Goal: Information Seeking & Learning: Learn about a topic

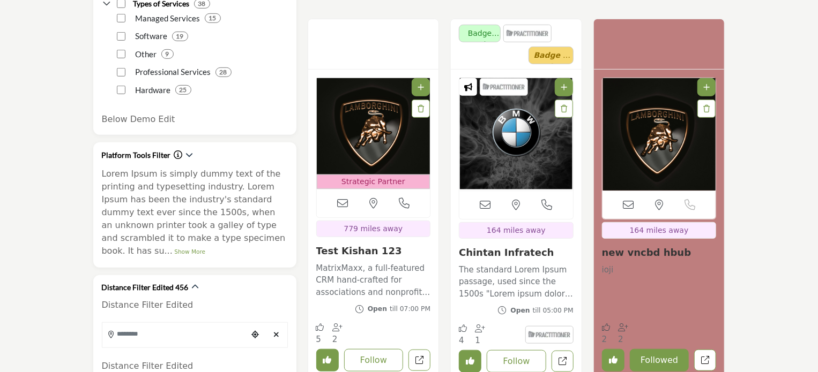
scroll to position [321, 0]
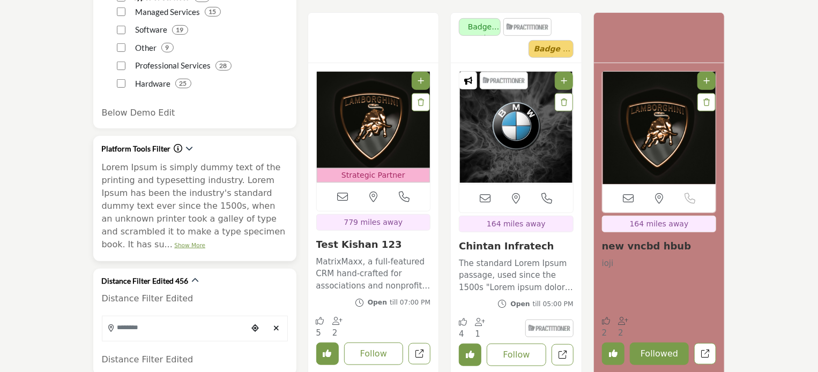
click at [205, 242] on link "Show More" at bounding box center [189, 245] width 31 height 6
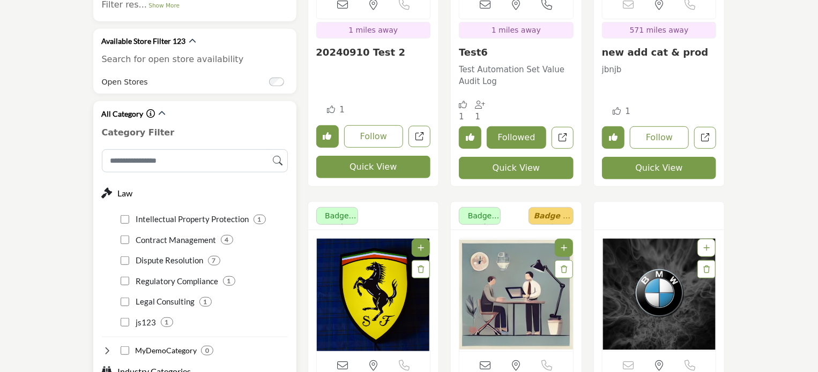
scroll to position [2465, 0]
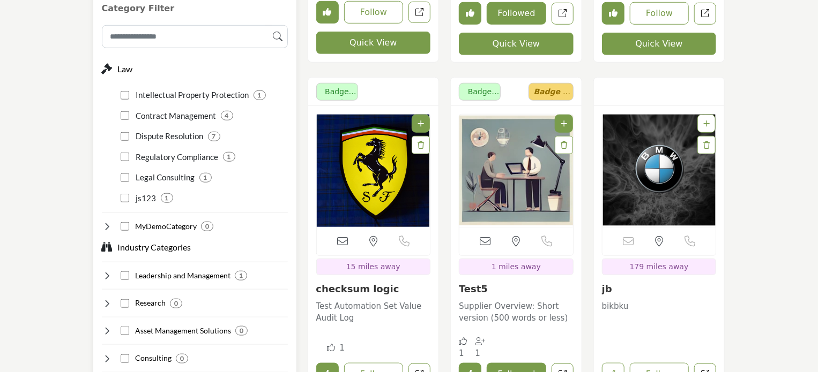
click at [106, 221] on icon at bounding box center [107, 226] width 11 height 11
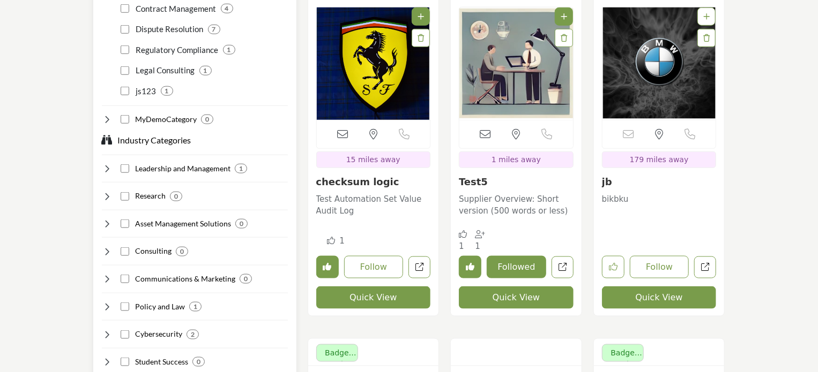
scroll to position [2518, 0]
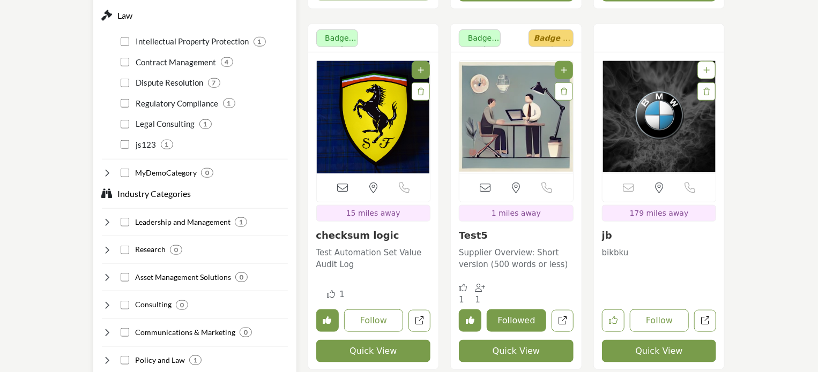
click at [108, 245] on icon at bounding box center [107, 250] width 11 height 11
click at [108, 272] on icon at bounding box center [107, 277] width 11 height 11
click at [108, 300] on icon at bounding box center [107, 305] width 11 height 11
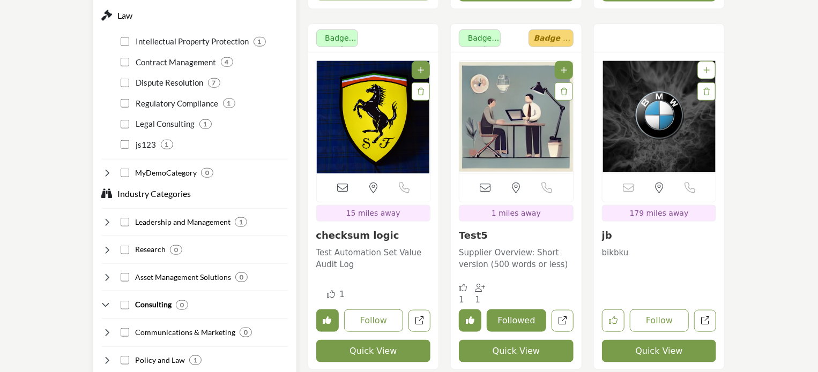
click at [108, 300] on icon at bounding box center [107, 305] width 11 height 11
click at [107, 327] on icon at bounding box center [107, 332] width 11 height 11
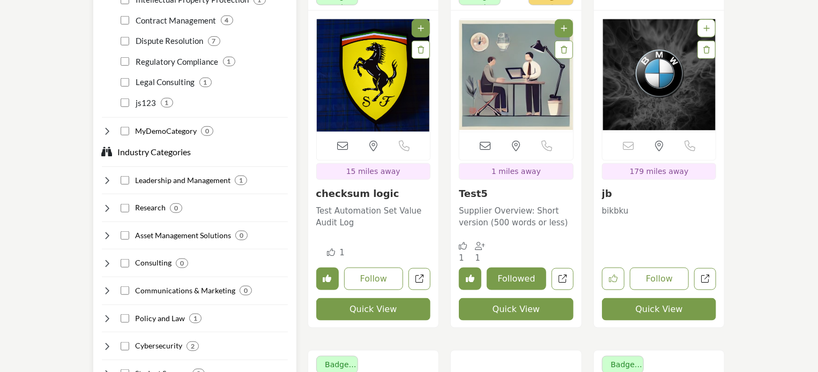
scroll to position [2572, 0]
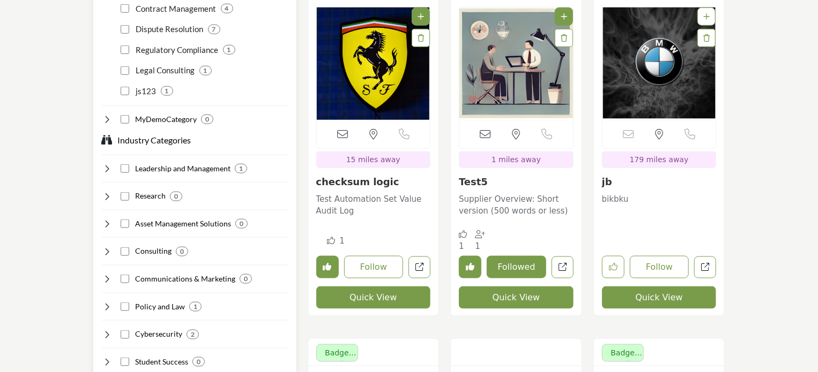
click at [107, 302] on icon at bounding box center [107, 307] width 11 height 11
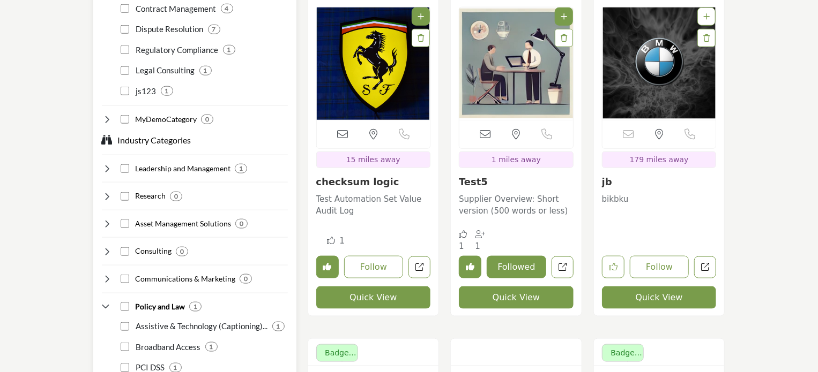
click at [107, 302] on icon at bounding box center [107, 307] width 11 height 11
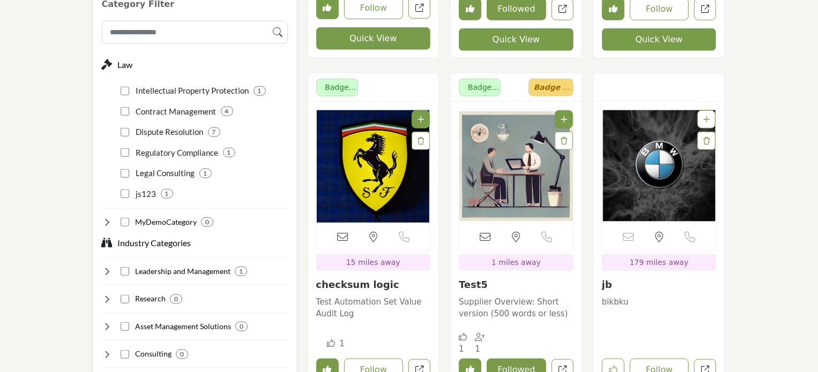
scroll to position [2411, 0]
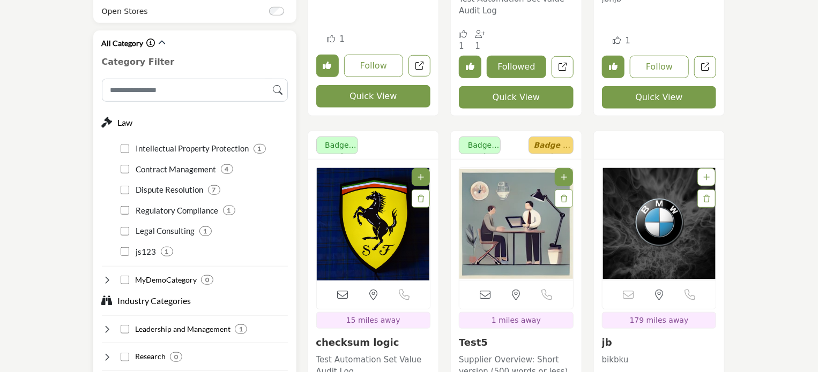
click at [105, 275] on icon at bounding box center [107, 280] width 11 height 11
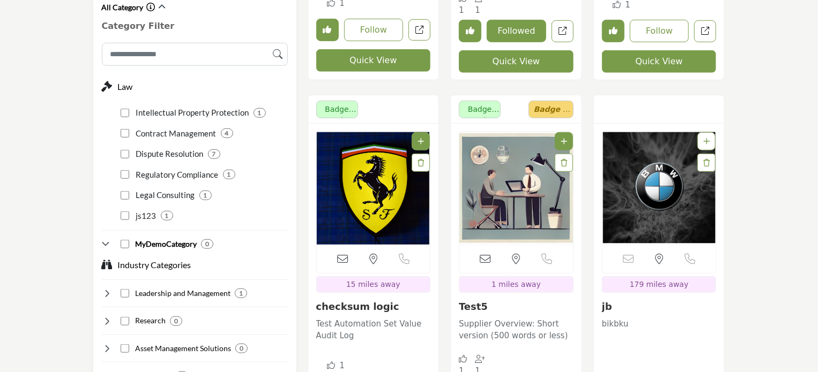
scroll to position [2518, 0]
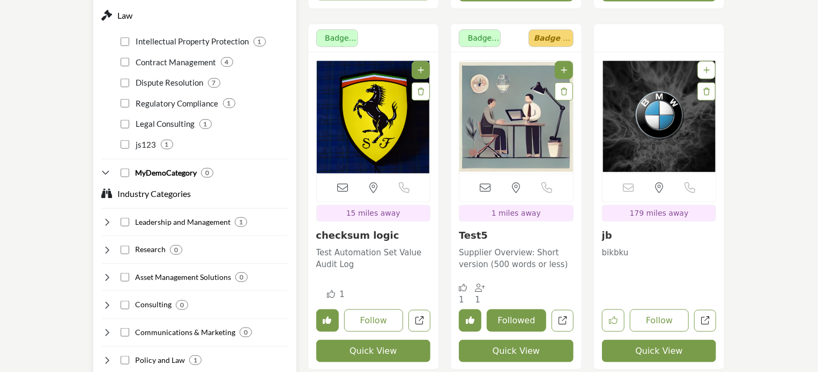
click at [107, 245] on icon at bounding box center [107, 250] width 11 height 11
click at [106, 272] on icon at bounding box center [107, 277] width 11 height 11
click at [107, 300] on icon at bounding box center [107, 305] width 11 height 11
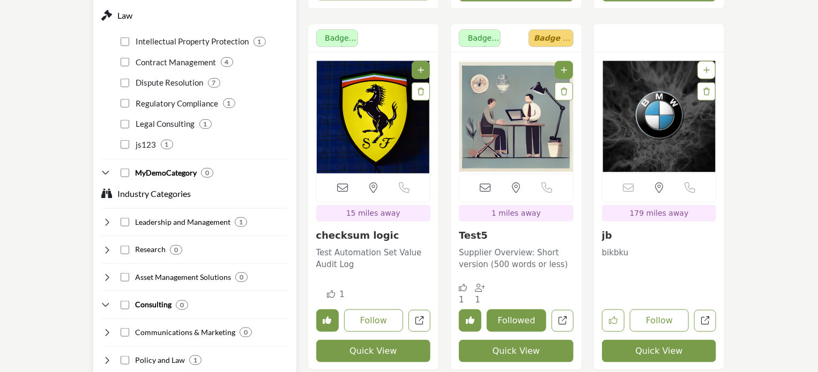
click at [107, 300] on icon at bounding box center [107, 305] width 11 height 11
click at [102, 327] on icon at bounding box center [107, 332] width 11 height 11
click at [107, 355] on icon at bounding box center [107, 360] width 11 height 11
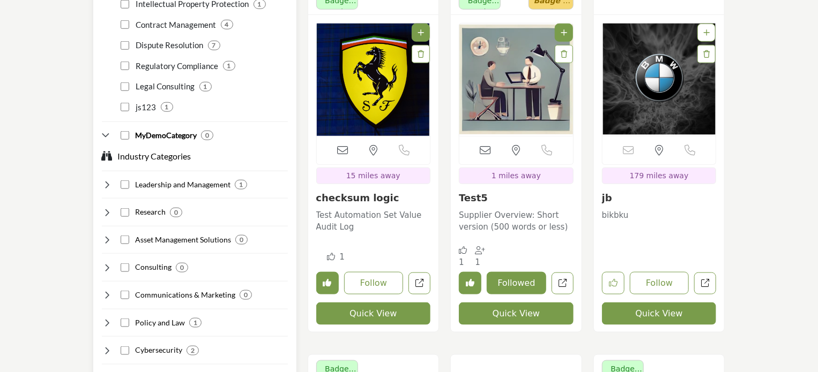
scroll to position [2572, 0]
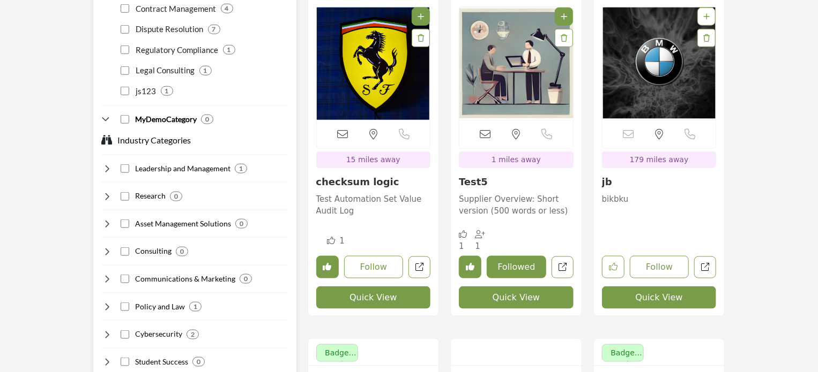
click at [109, 330] on icon at bounding box center [107, 335] width 11 height 11
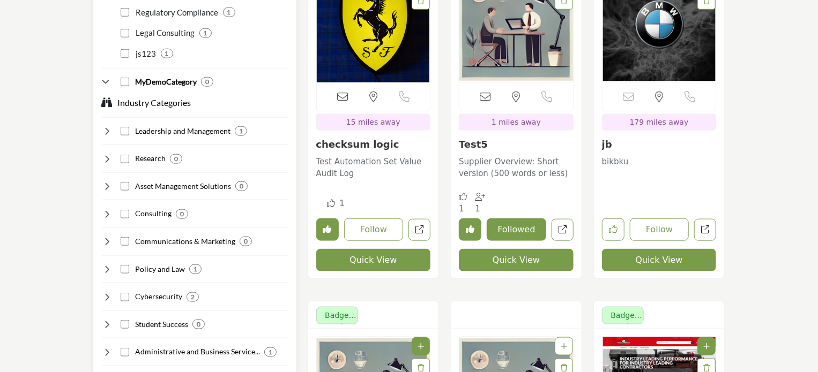
scroll to position [2625, 0]
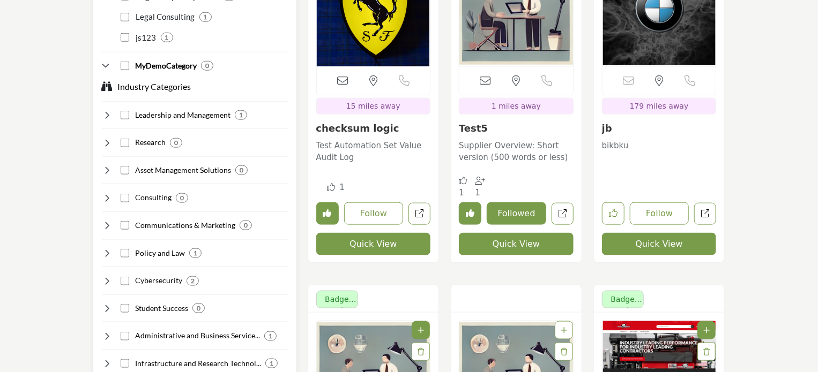
click at [110, 303] on icon at bounding box center [107, 308] width 11 height 11
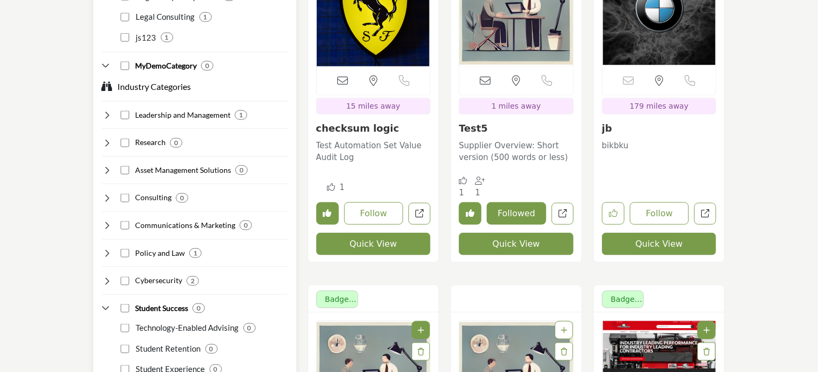
click at [110, 303] on icon at bounding box center [107, 308] width 11 height 11
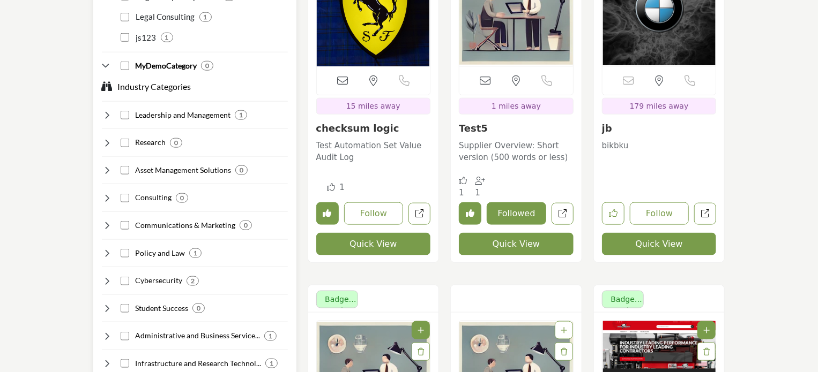
click at [108, 331] on icon at bounding box center [107, 336] width 11 height 11
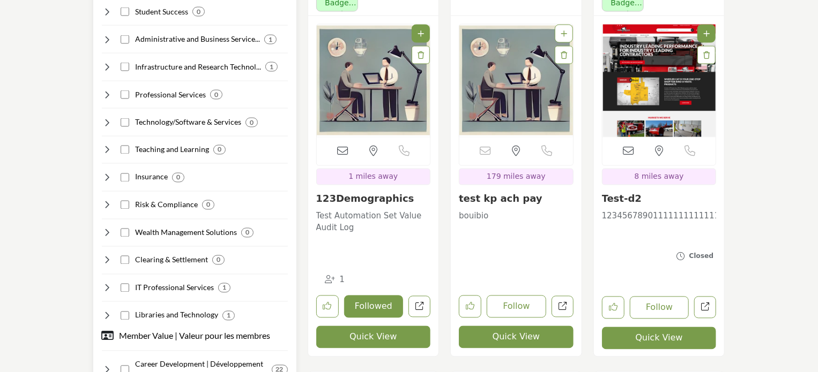
scroll to position [2947, 0]
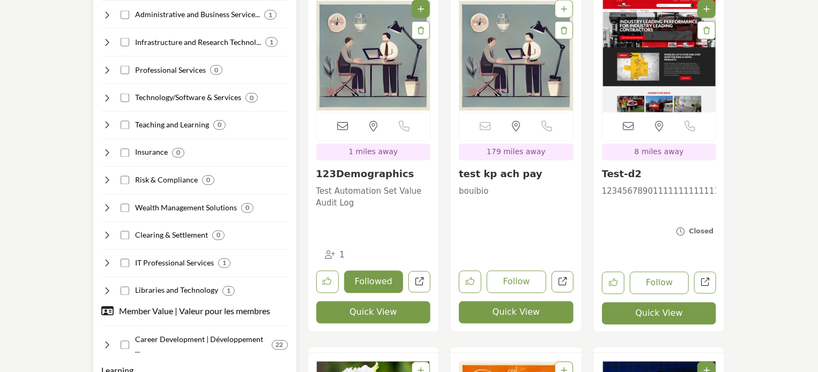
click at [106, 203] on icon at bounding box center [107, 208] width 11 height 11
click at [106, 175] on icon at bounding box center [107, 180] width 11 height 11
click at [108, 148] on icon at bounding box center [107, 153] width 11 height 11
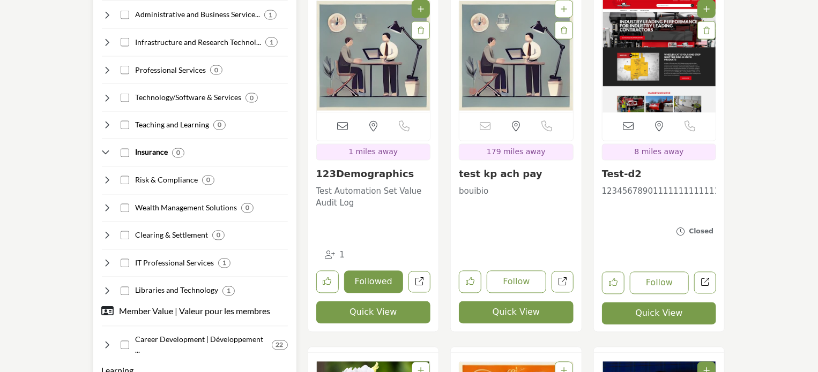
click at [108, 148] on icon at bounding box center [107, 153] width 11 height 11
click at [107, 340] on icon at bounding box center [107, 345] width 11 height 11
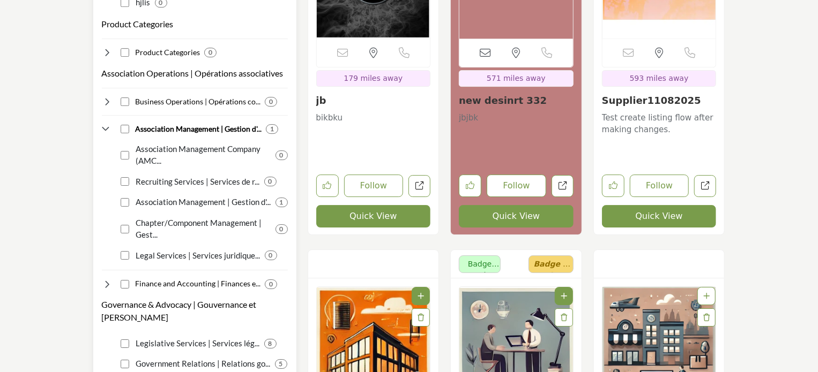
scroll to position [3751, 0]
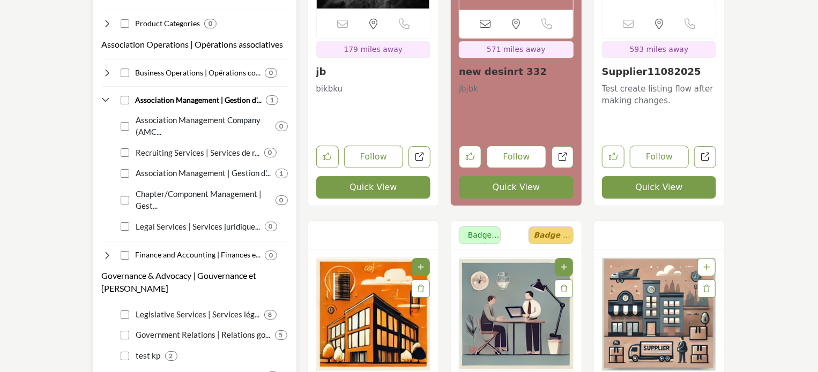
click at [106, 250] on icon at bounding box center [107, 255] width 11 height 11
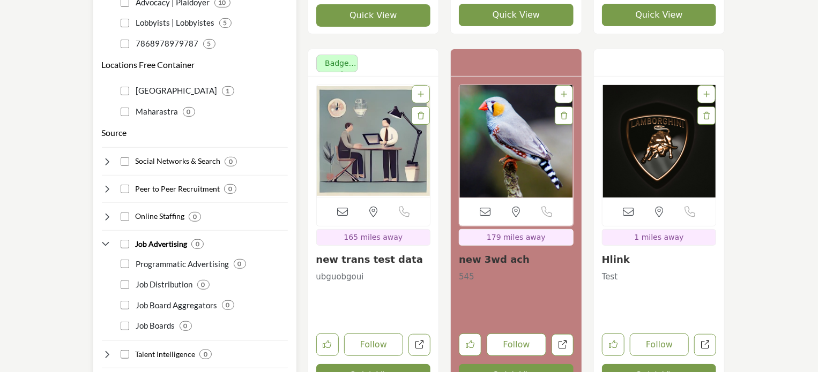
scroll to position [4286, 0]
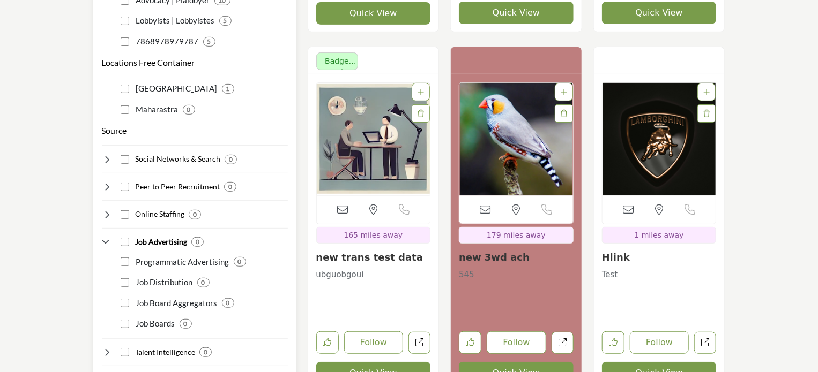
click at [103, 210] on icon at bounding box center [107, 215] width 11 height 11
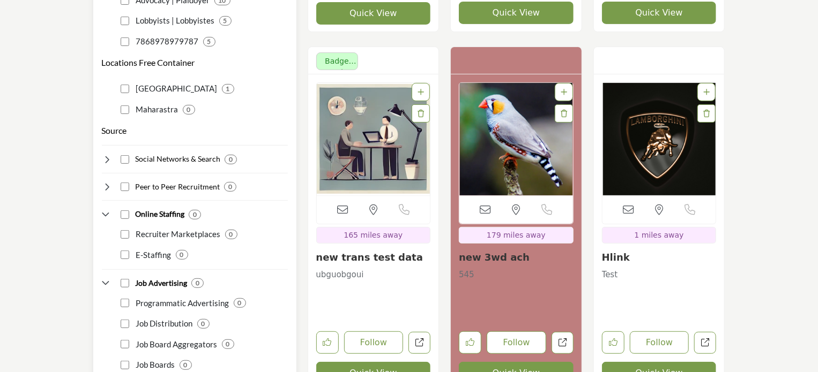
click at [103, 210] on icon at bounding box center [107, 215] width 11 height 11
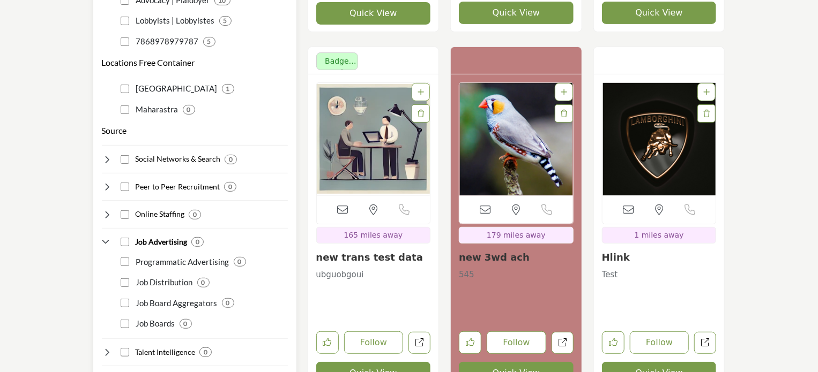
click at [104, 182] on icon at bounding box center [107, 187] width 11 height 11
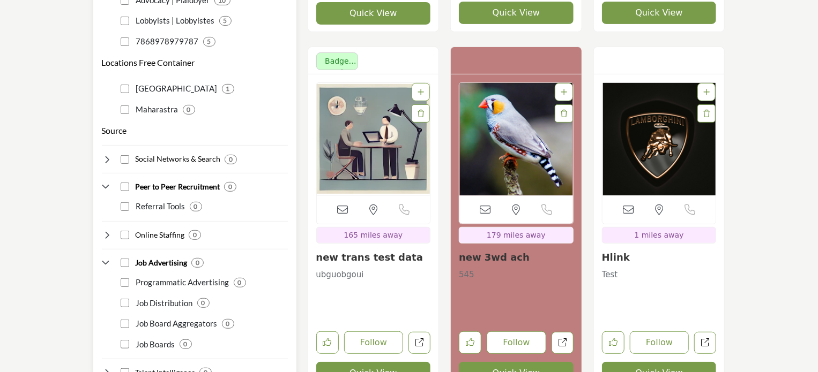
click at [105, 182] on icon at bounding box center [107, 187] width 11 height 11
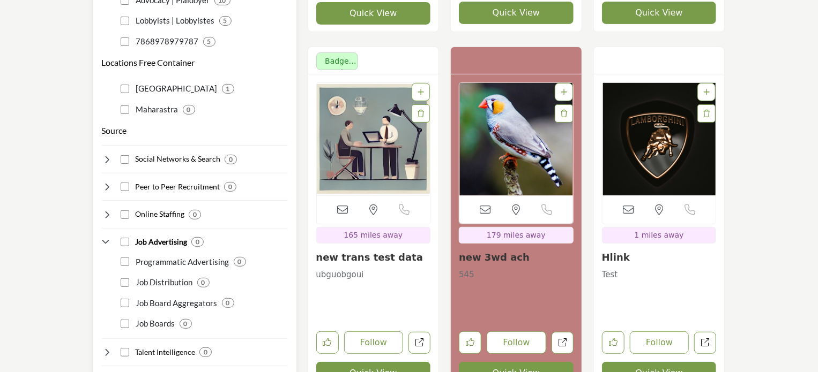
click at [106, 154] on icon at bounding box center [107, 159] width 11 height 11
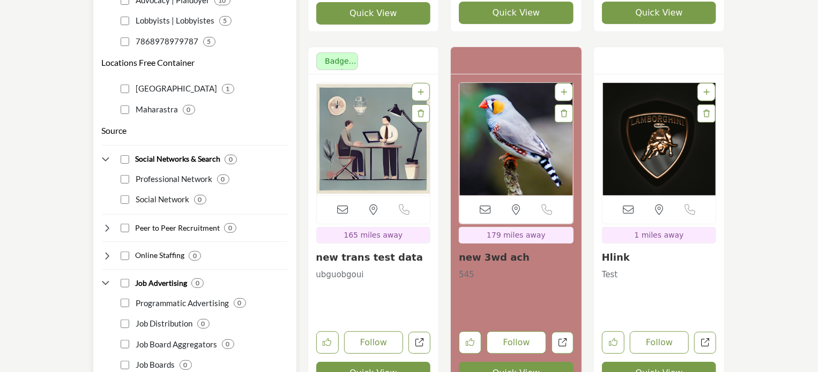
click at [106, 154] on icon at bounding box center [107, 159] width 11 height 11
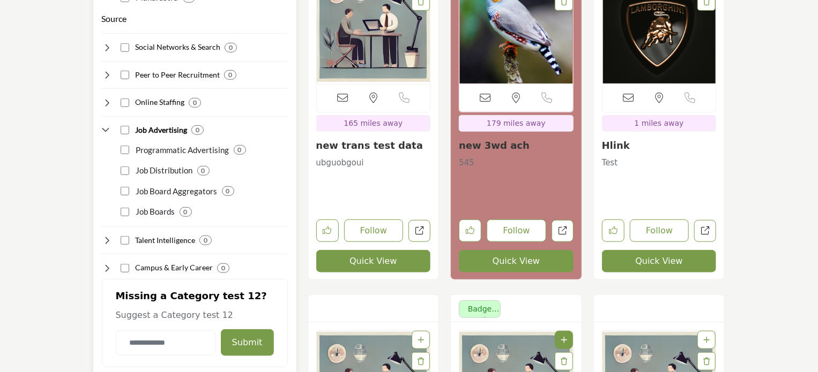
scroll to position [4447, 0]
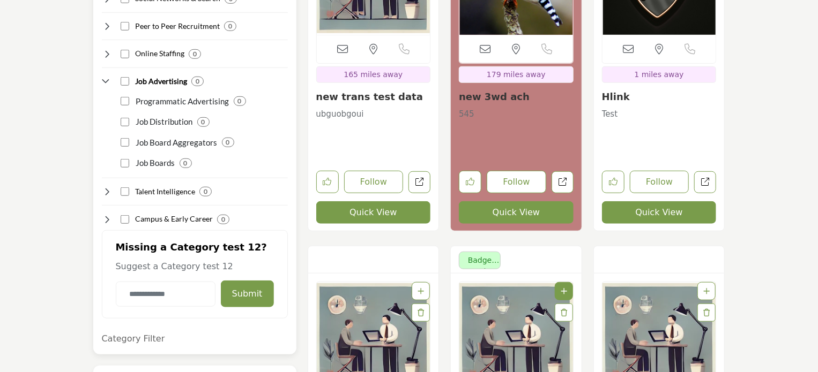
click at [105, 372] on h2 "Demograhpic Filter without subcategory" at bounding box center [170, 378] width 136 height 11
click at [102, 186] on icon at bounding box center [107, 191] width 11 height 11
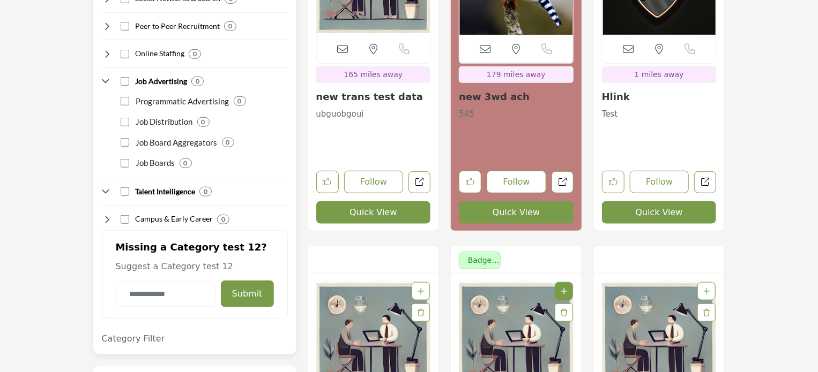
click at [107, 205] on div "Campus & Early Career 0" at bounding box center [195, 215] width 186 height 20
click at [105, 214] on icon at bounding box center [107, 219] width 11 height 11
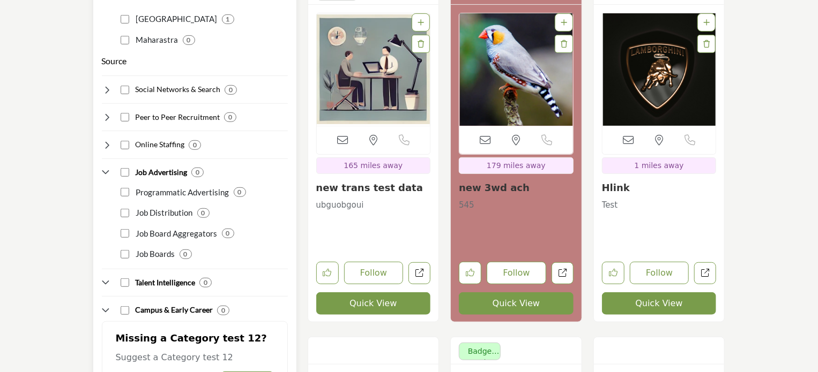
scroll to position [4340, 0]
